Goal: Task Accomplishment & Management: Manage account settings

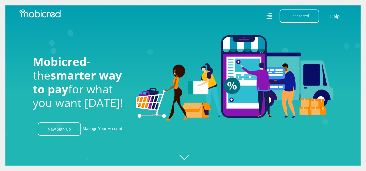
scroll to position [0, 1003]
click at [103, 132] on link "Manage Your Account" at bounding box center [103, 128] width 40 height 13
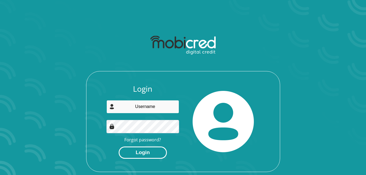
type input "raphaeltladi@outlook.com"
click at [135, 151] on button "Login" at bounding box center [143, 152] width 48 height 12
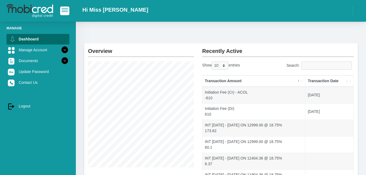
scroll to position [7, 0]
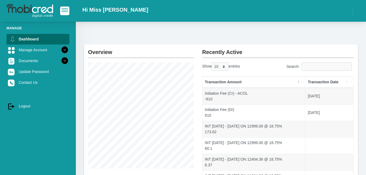
click at [350, 82] on th "Transaction Date" at bounding box center [329, 81] width 48 height 11
click at [351, 82] on th "Transaction Date" at bounding box center [329, 81] width 48 height 11
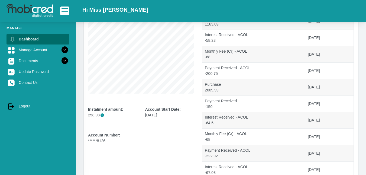
scroll to position [82, 0]
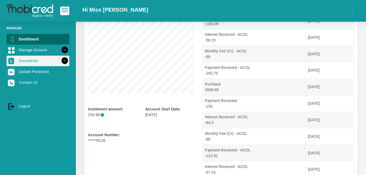
click at [61, 59] on icon at bounding box center [64, 60] width 9 height 9
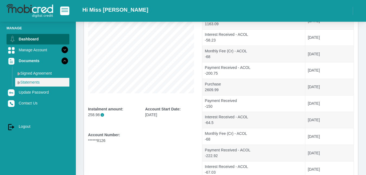
click at [37, 82] on link "Statements" at bounding box center [42, 82] width 54 height 9
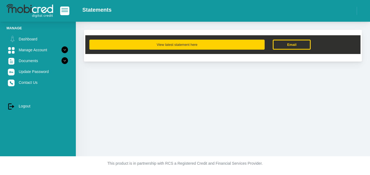
click at [167, 48] on button "View latest statement here" at bounding box center [176, 45] width 175 height 10
